Goal: Task Accomplishment & Management: Use online tool/utility

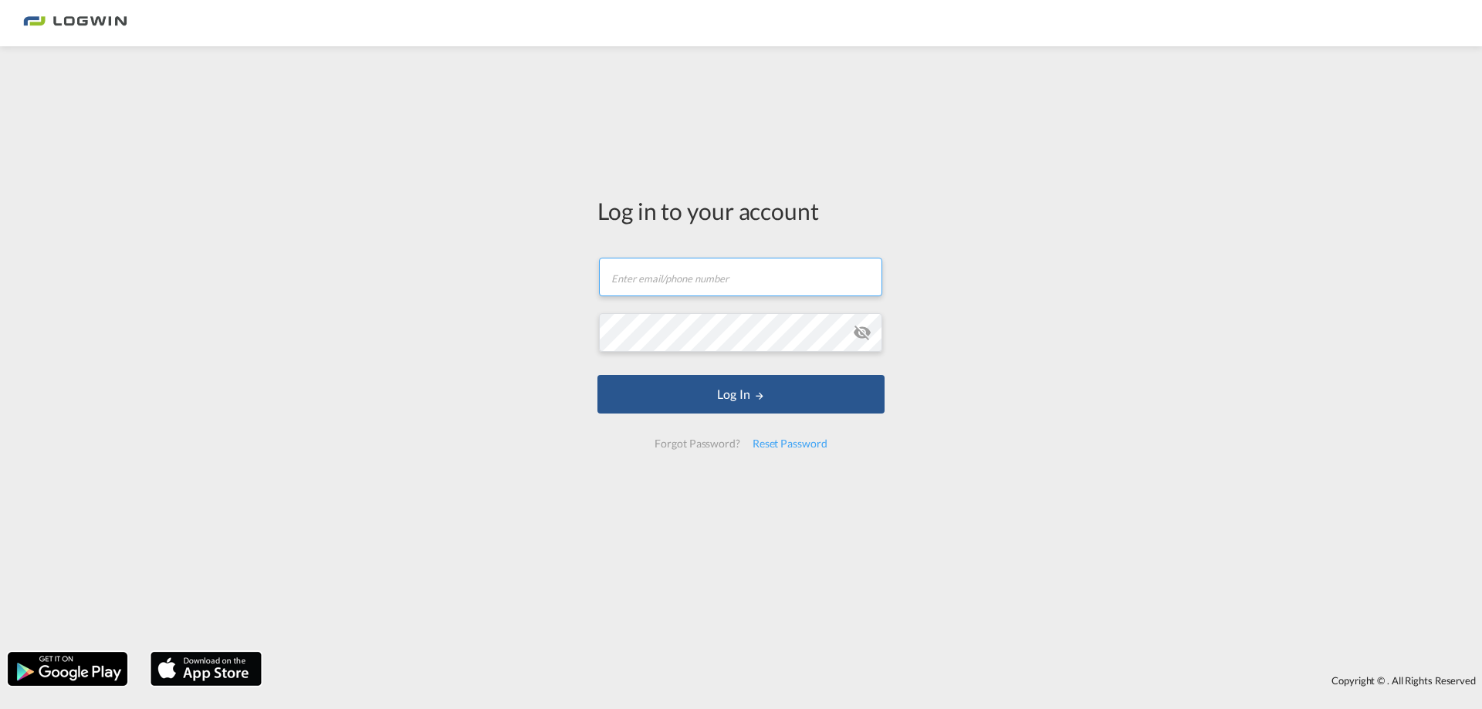
click at [703, 289] on input "text" at bounding box center [740, 277] width 283 height 39
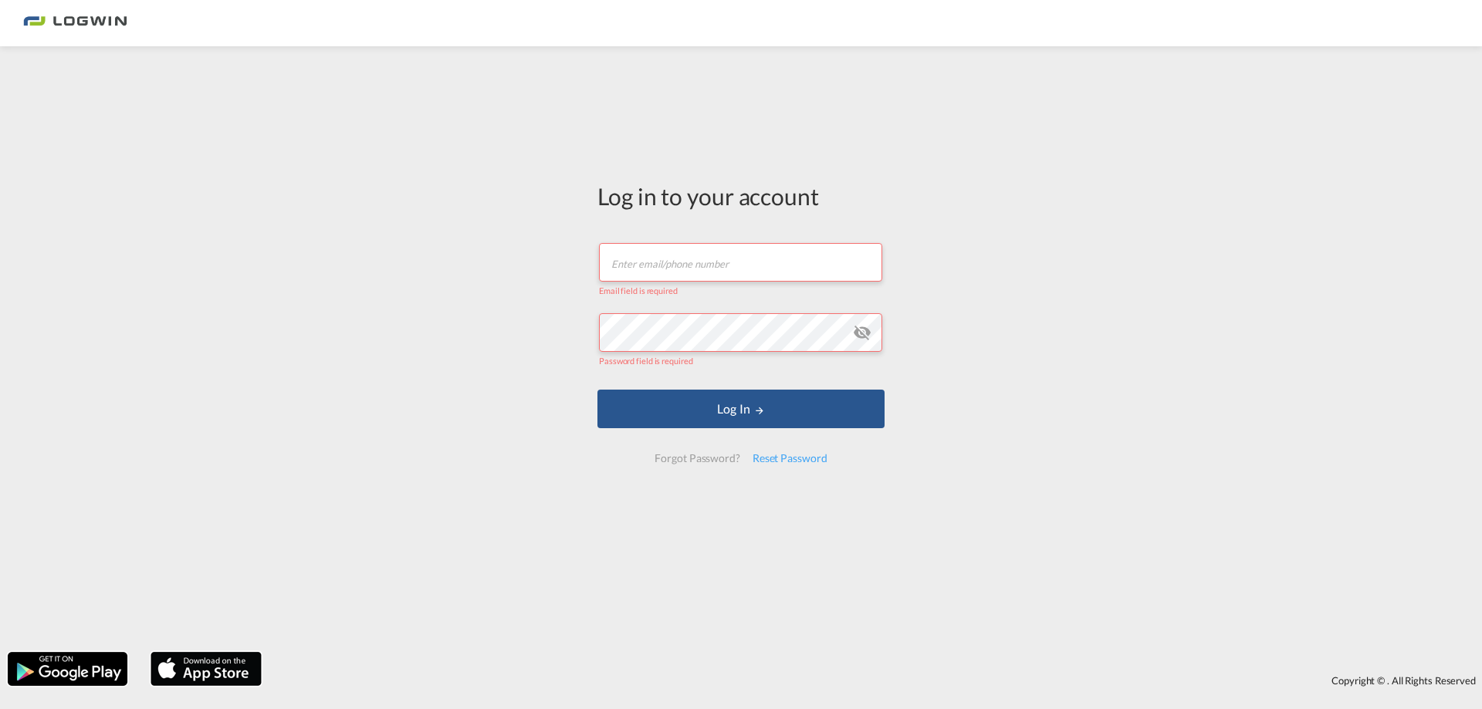
click at [703, 266] on input "text" at bounding box center [740, 262] width 283 height 39
click at [713, 260] on input "text" at bounding box center [740, 262] width 283 height 39
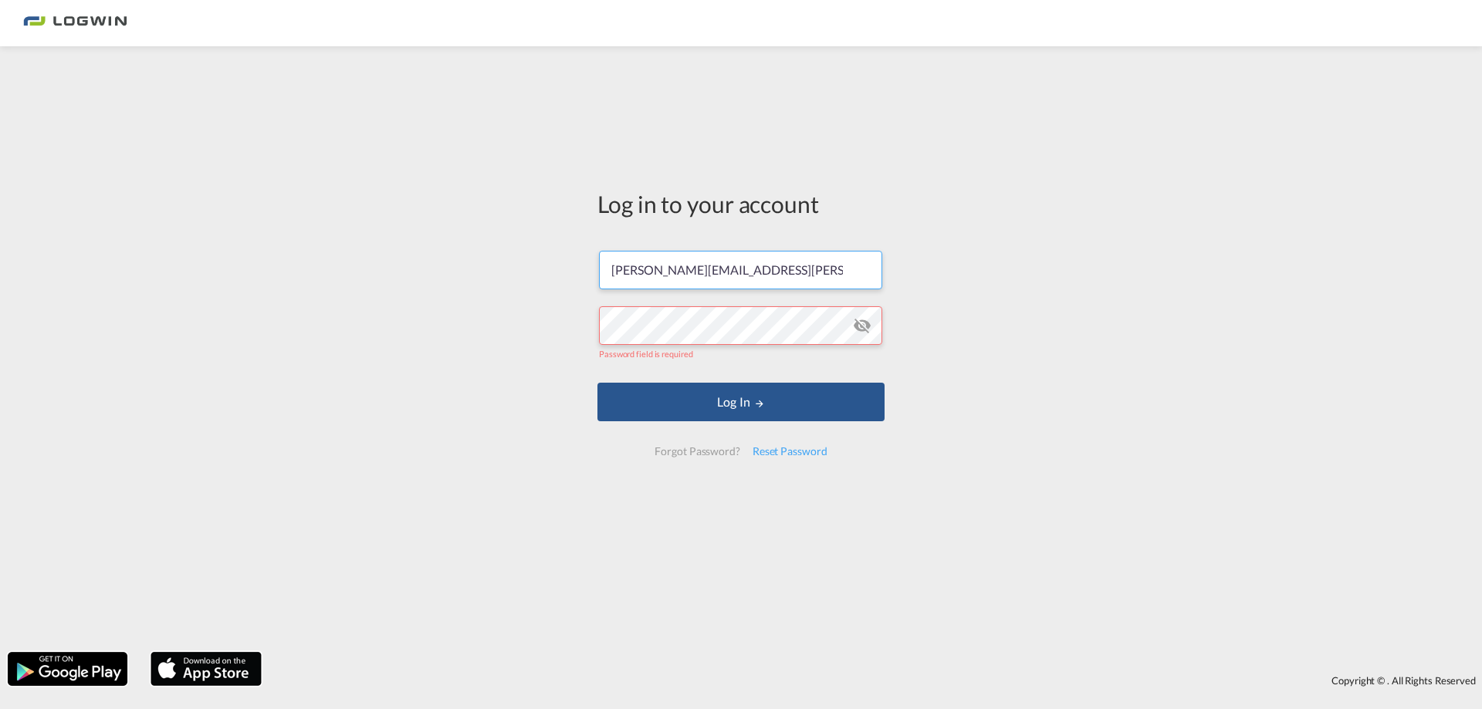
type input "[PERSON_NAME][EMAIL_ADDRESS][PERSON_NAME][DOMAIN_NAME]"
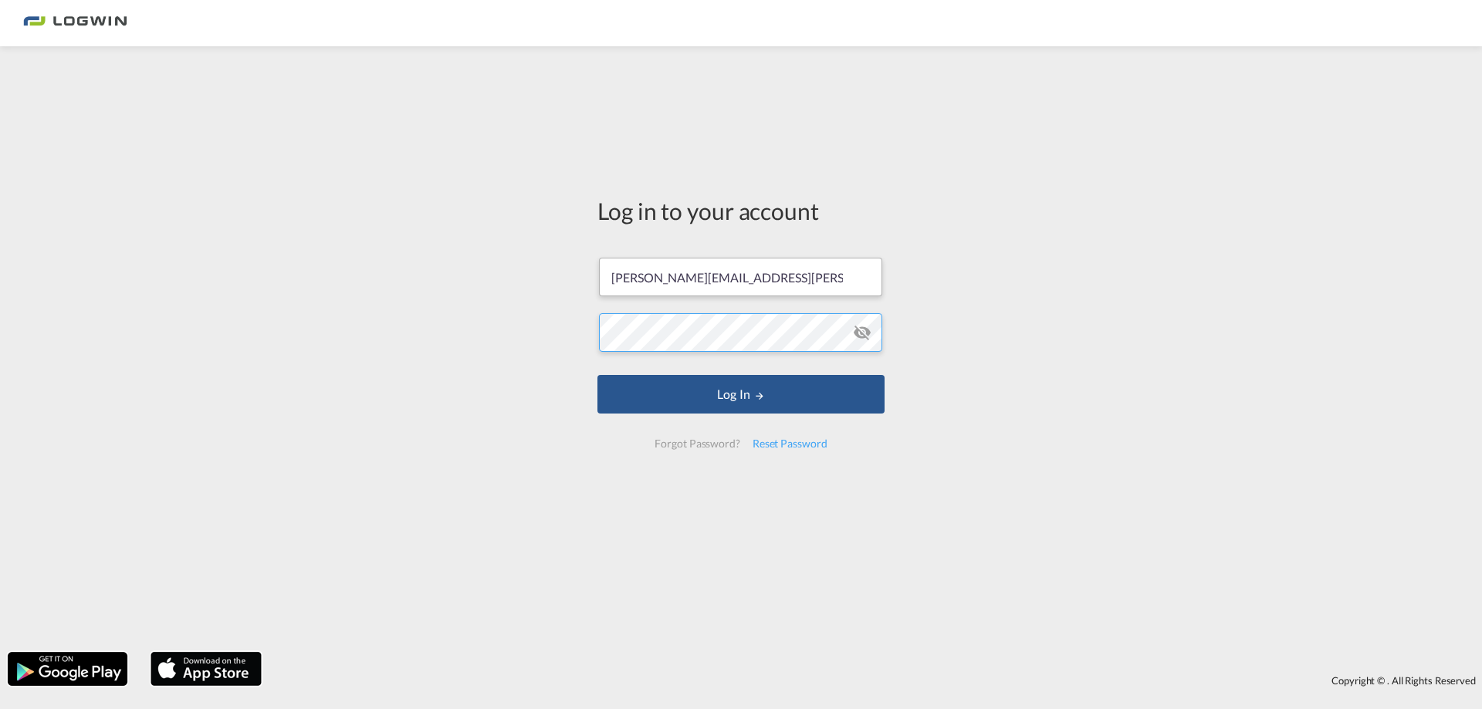
click at [597, 375] on button "Log In" at bounding box center [740, 394] width 287 height 39
